Goal: Unclear: Unclear

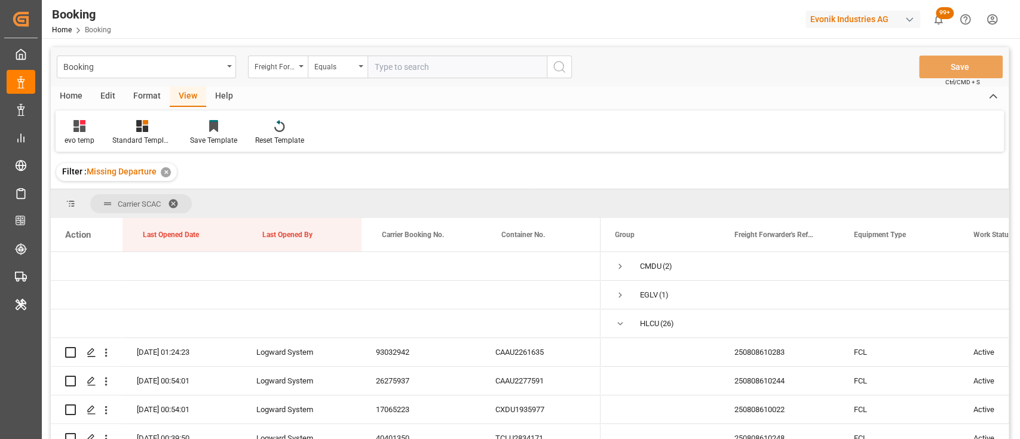
scroll to position [714, 0]
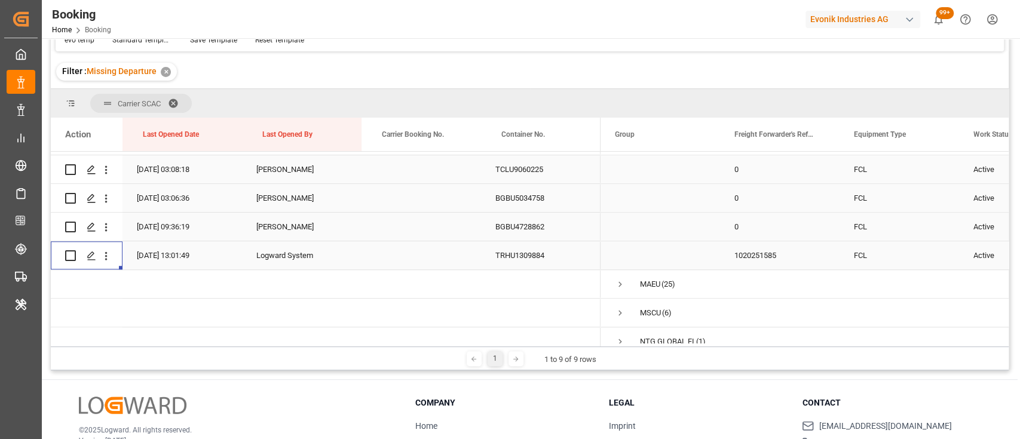
click at [832, 19] on div "Evonik Industries AG" at bounding box center [863, 19] width 115 height 17
